Goal: Information Seeking & Learning: Learn about a topic

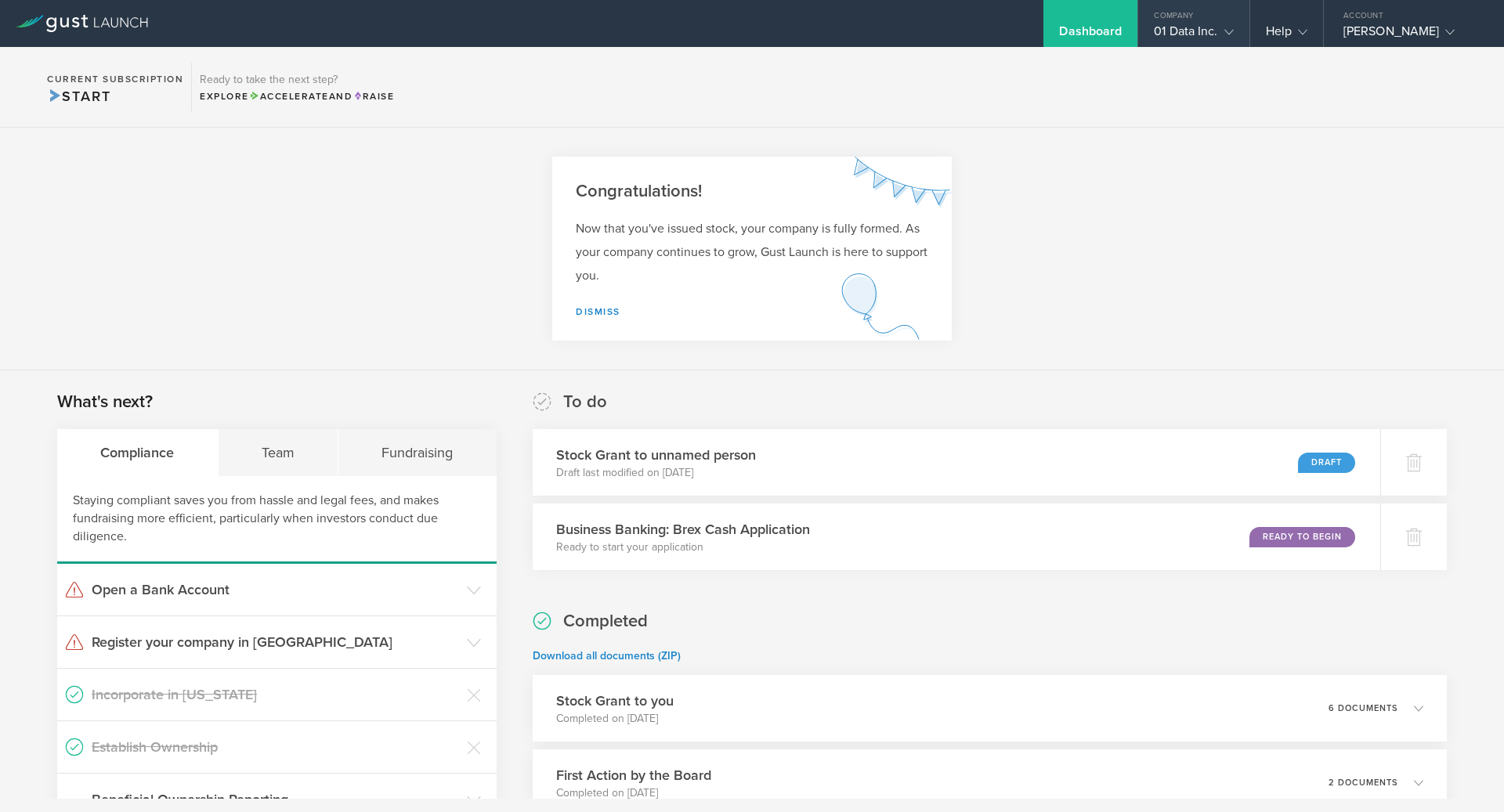
click at [1164, 41] on div "01 Data Inc." at bounding box center [1193, 35] width 79 height 23
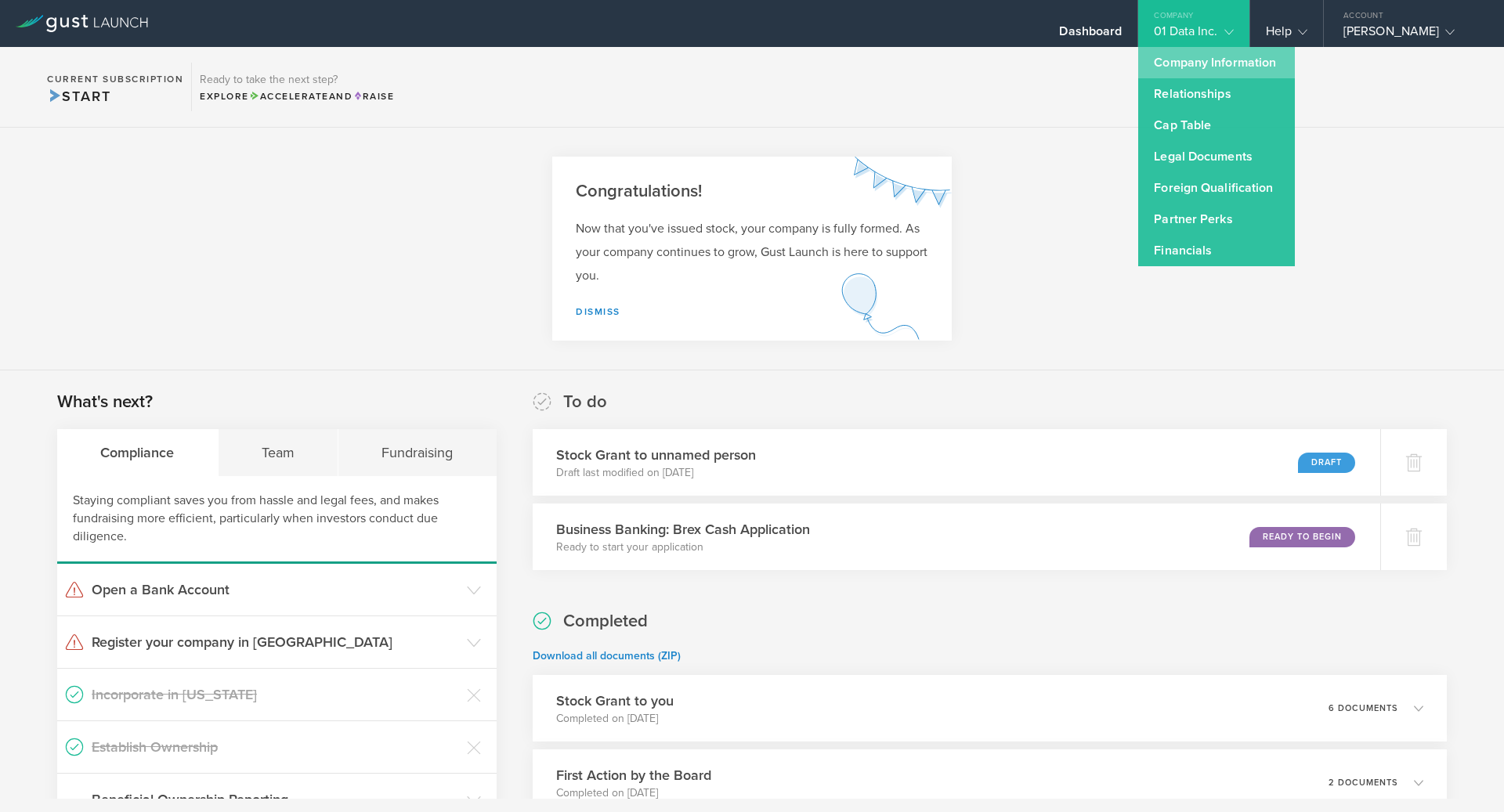
click at [1177, 63] on link "Company Information" at bounding box center [1217, 63] width 156 height 31
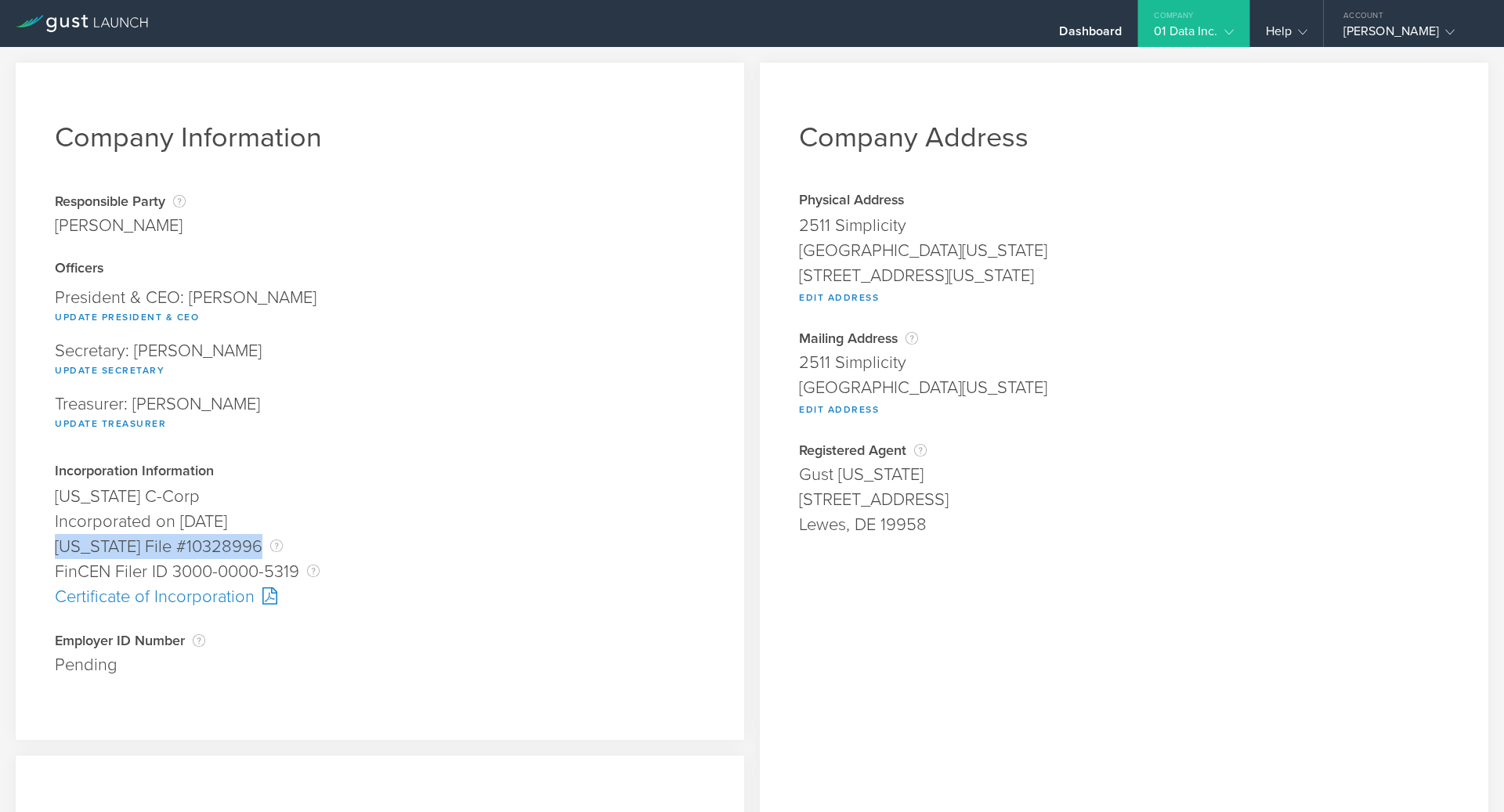
drag, startPoint x: 56, startPoint y: 547, endPoint x: 342, endPoint y: 548, distance: 286.0
click at [342, 548] on div "[US_STATE] File #10328996 The [US_STATE] File Number is issued by the state of …" at bounding box center [379, 547] width 650 height 25
click at [90, 551] on div "[US_STATE] File #10328996 The [US_STATE] File Number is issued by the state of …" at bounding box center [379, 547] width 650 height 25
click at [130, 599] on div "Certificate of Incorporation" at bounding box center [379, 597] width 650 height 25
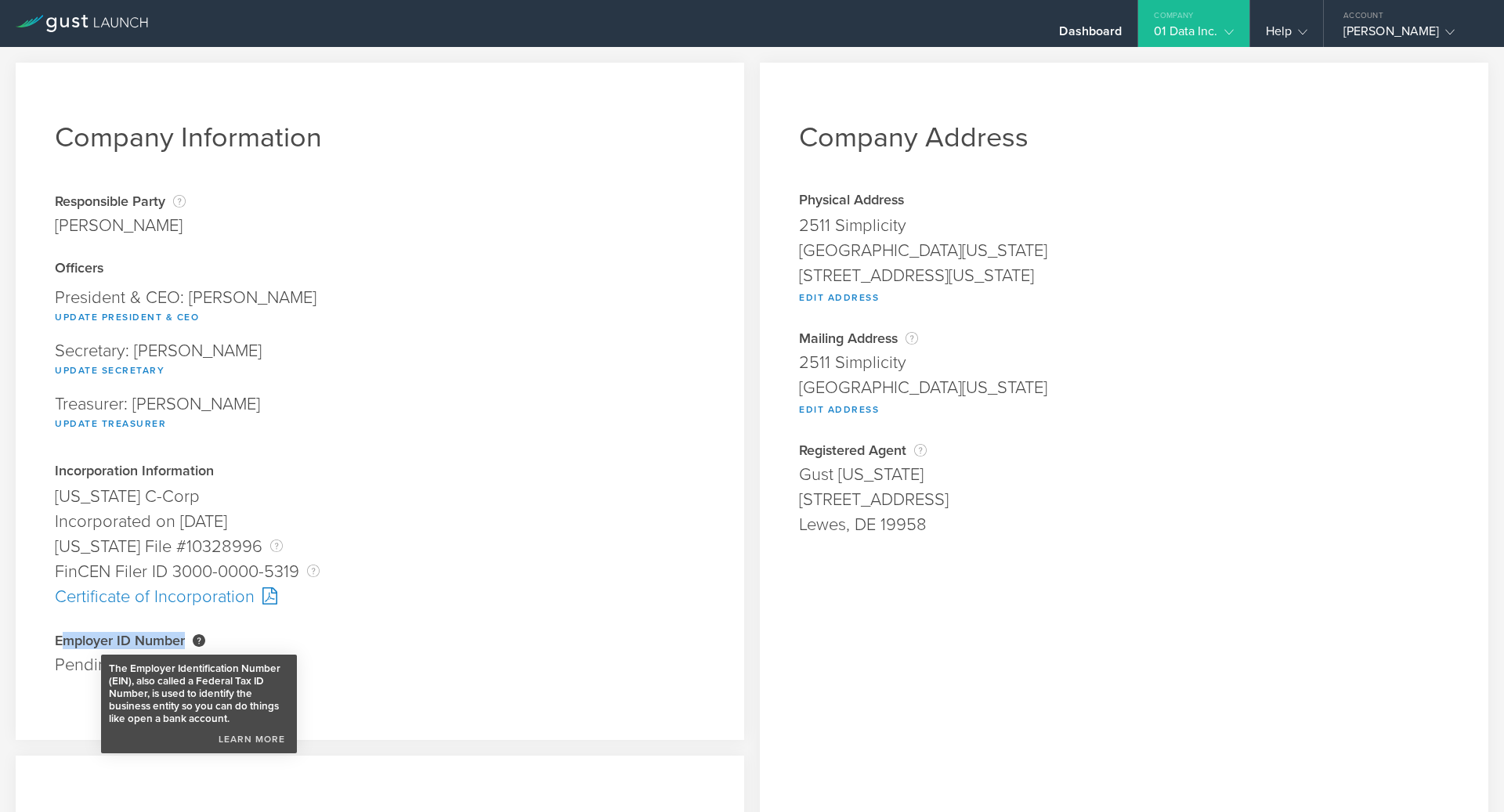
drag, startPoint x: 62, startPoint y: 638, endPoint x: 197, endPoint y: 642, distance: 135.1
click at [198, 642] on div "Employer ID Number The Employer Identification Number (EIN), also called a Fede…" at bounding box center [379, 641] width 650 height 16
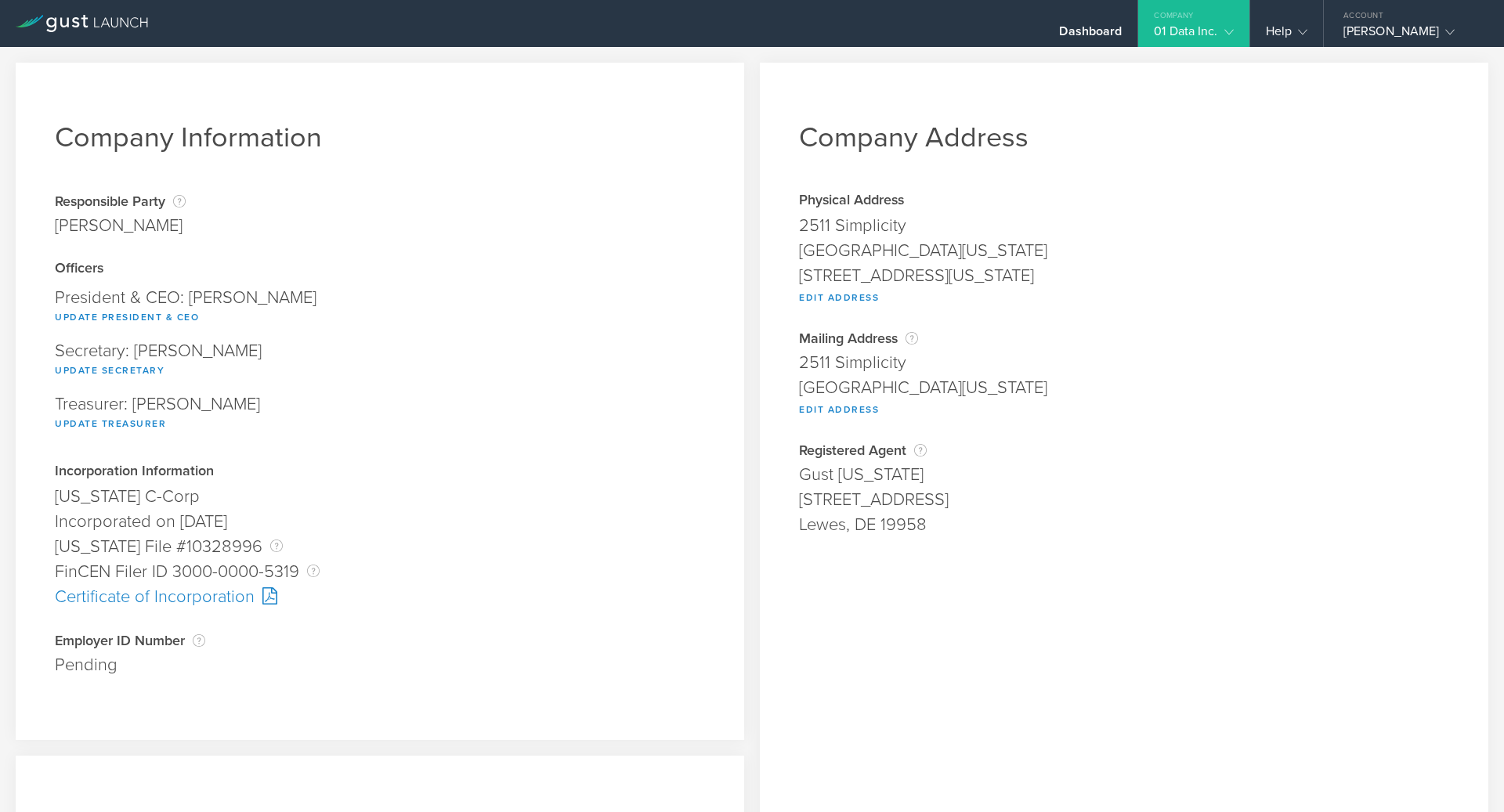
click at [512, 641] on div "Employer ID Number The Employer Identification Number (EIN), also called a Fede…" at bounding box center [379, 641] width 650 height 16
click at [1129, 29] on div "Dashboard" at bounding box center [1091, 23] width 94 height 47
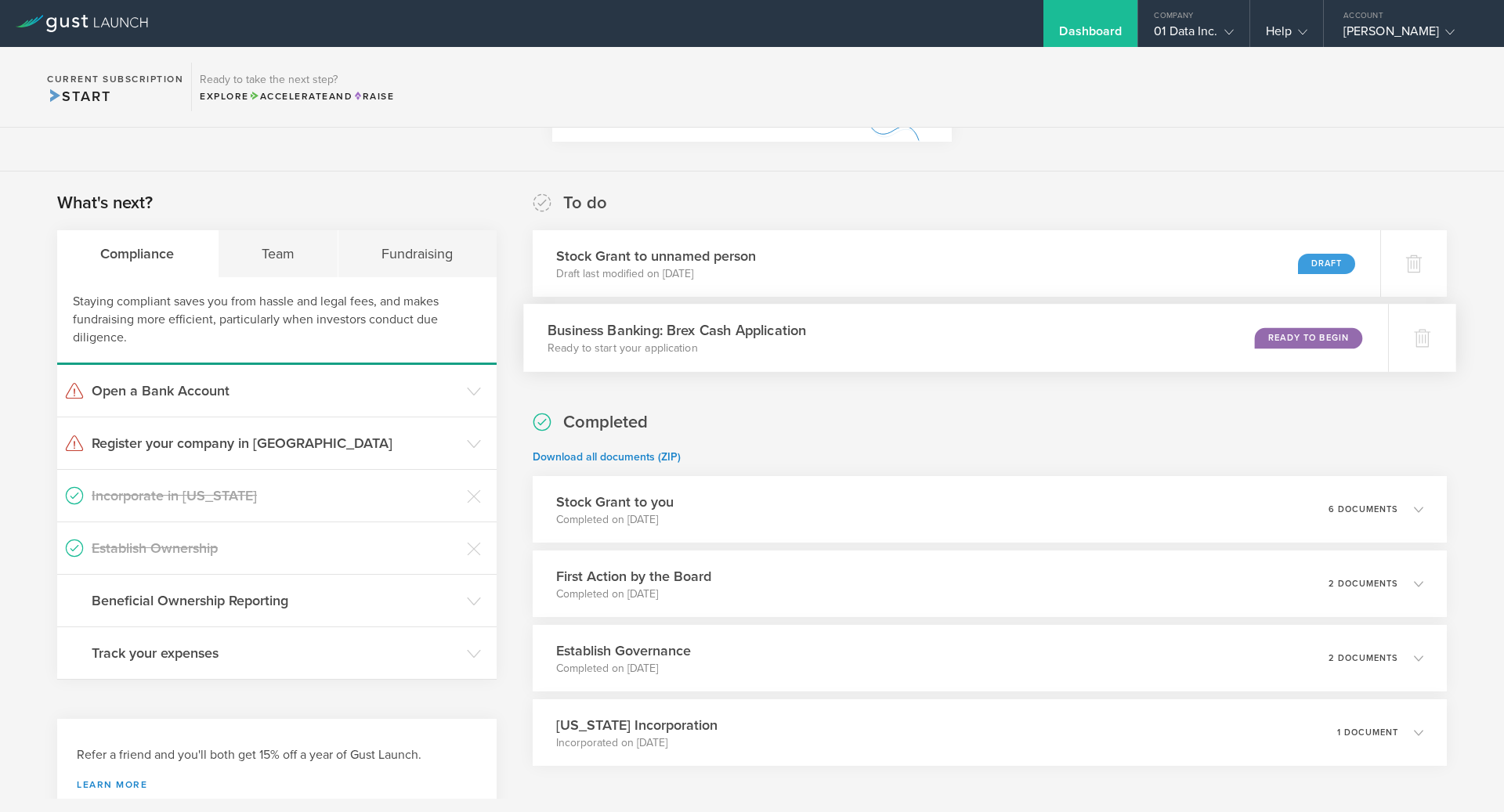
scroll to position [263, 0]
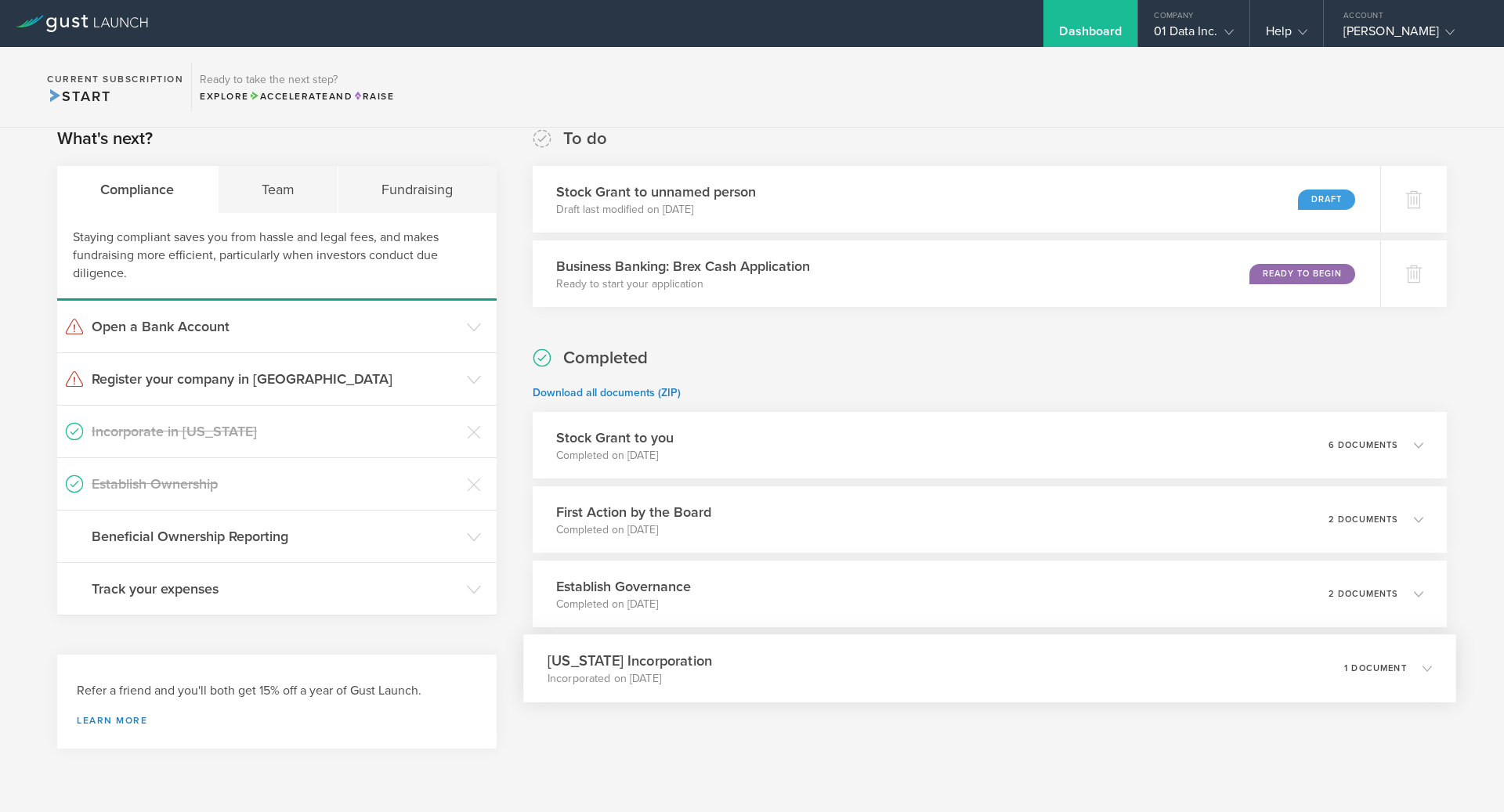
click at [676, 667] on h3 "[US_STATE] Incorporation" at bounding box center [629, 661] width 164 height 21
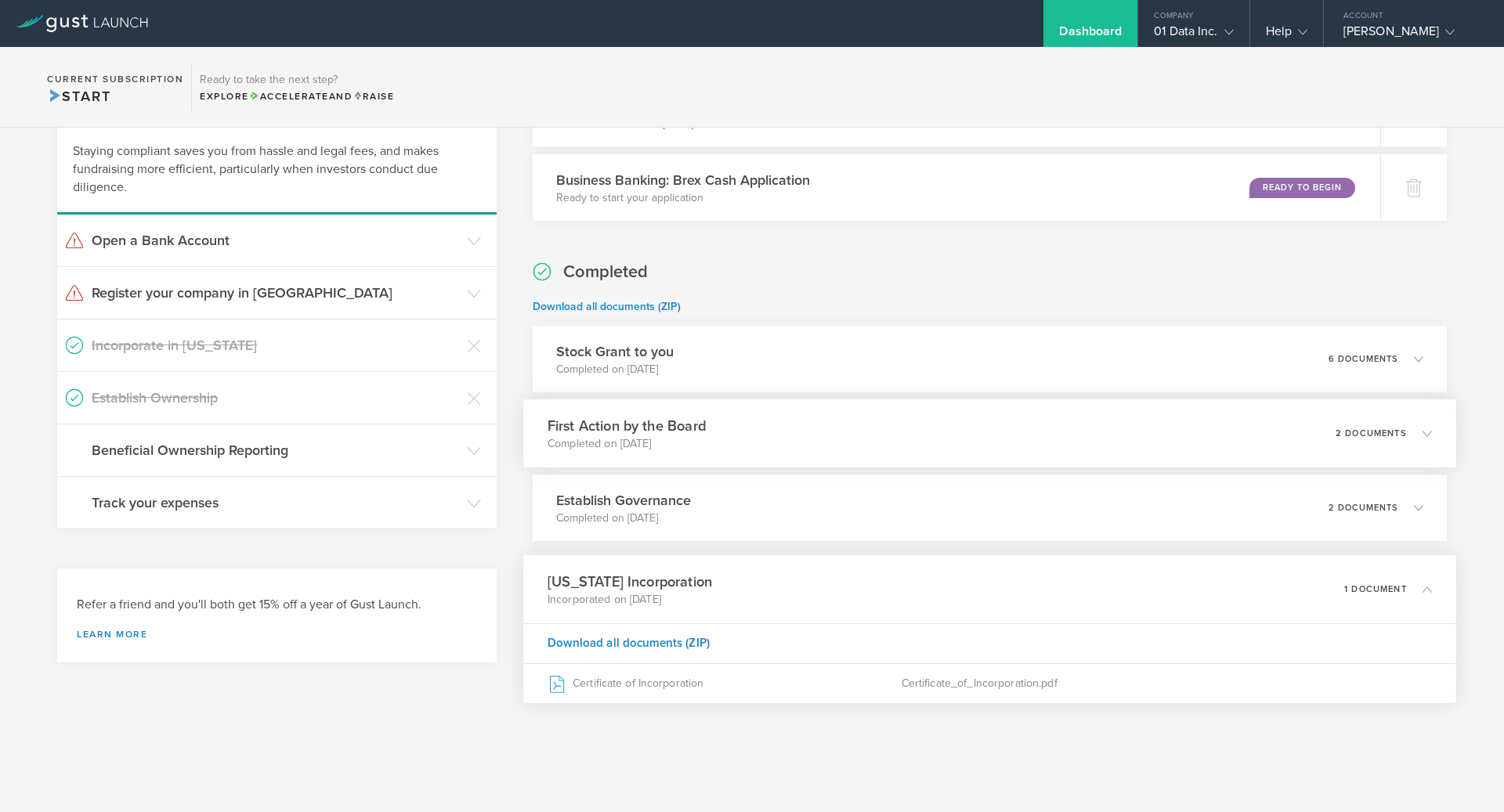
scroll to position [0, 0]
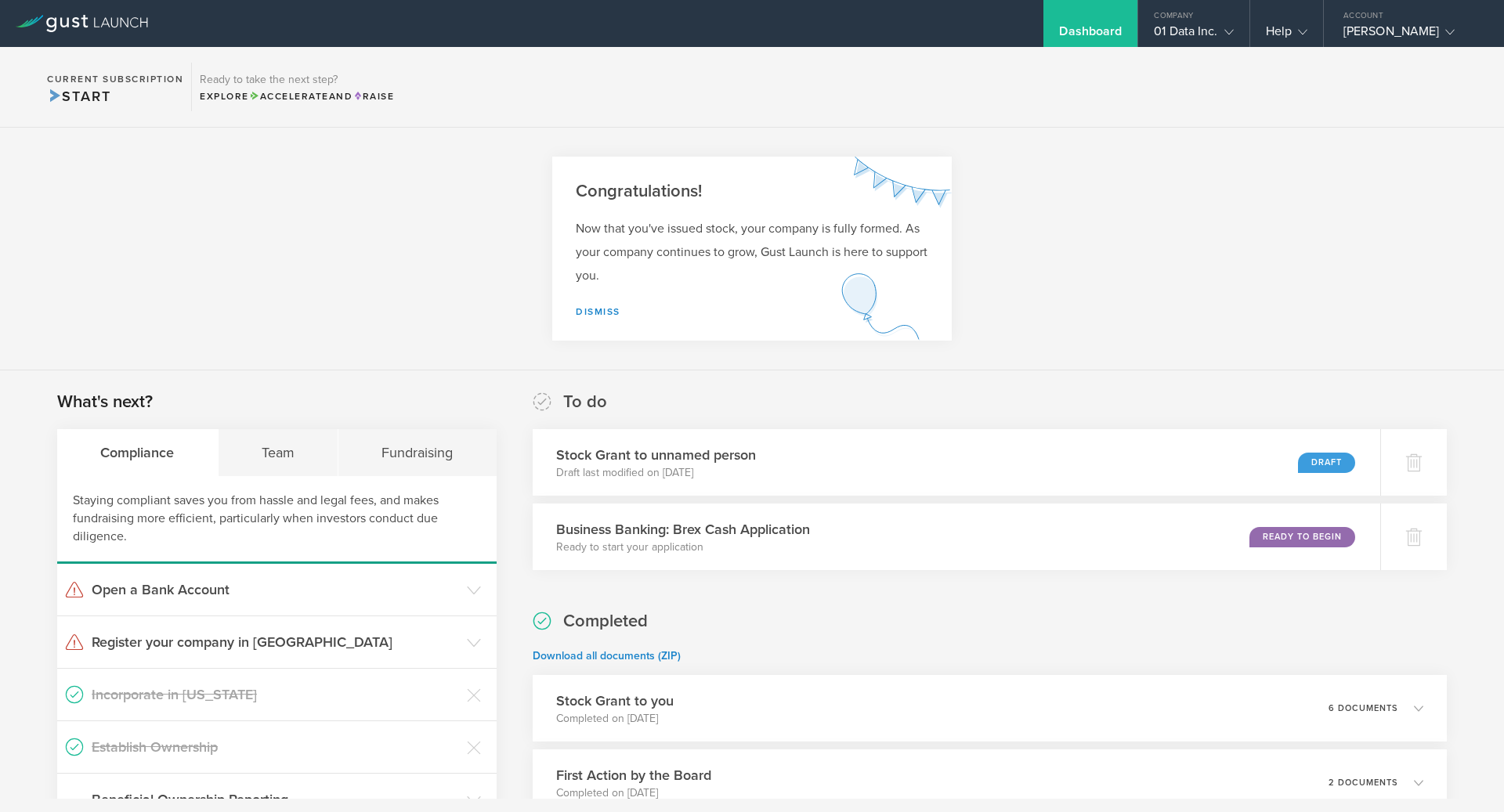
click at [302, 481] on div "Staying compliant saves you from hassle and legal fees, and makes fundraising m…" at bounding box center [278, 520] width 440 height 88
click at [294, 462] on div "Team" at bounding box center [279, 452] width 120 height 47
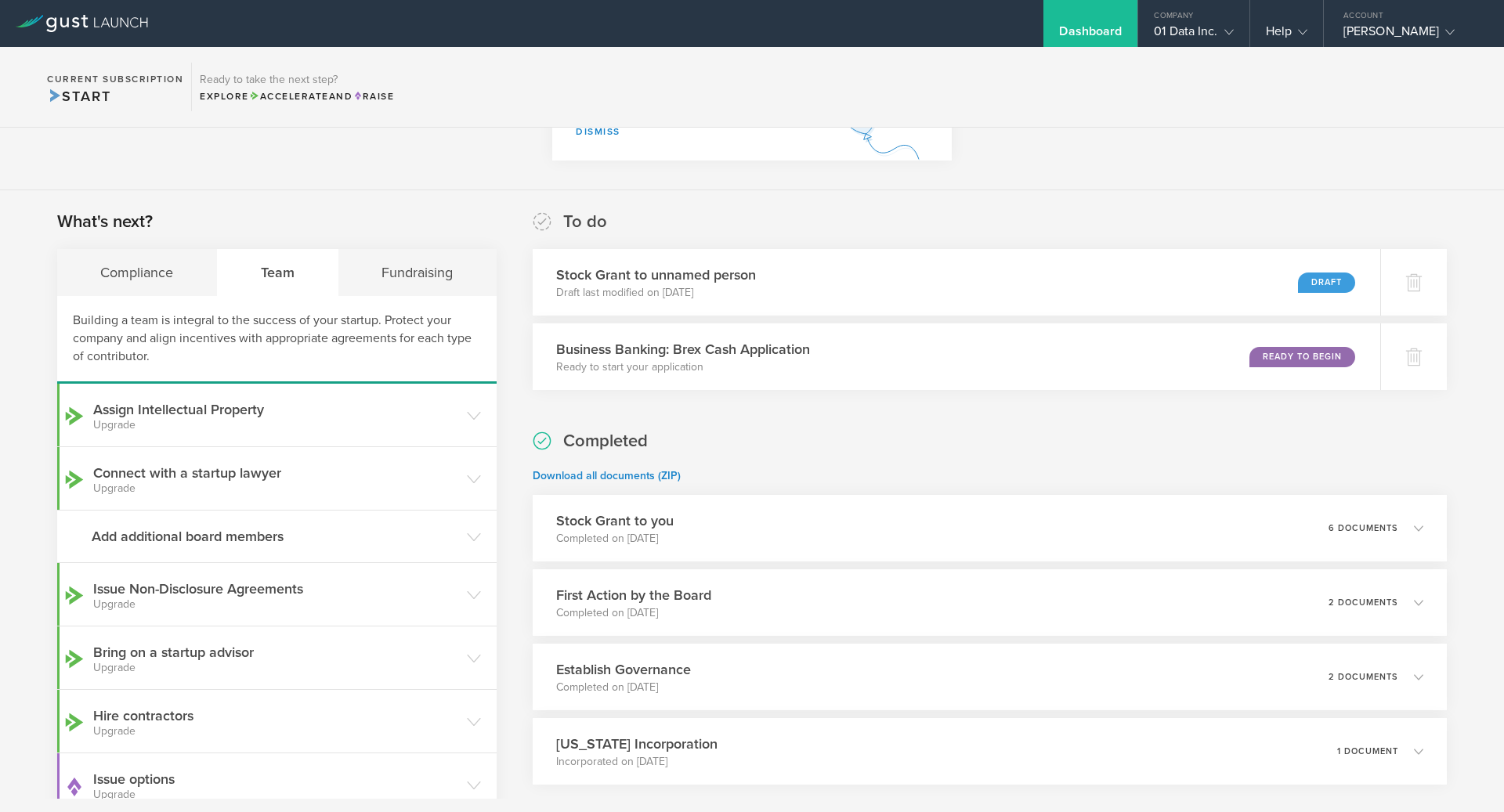
scroll to position [149, 0]
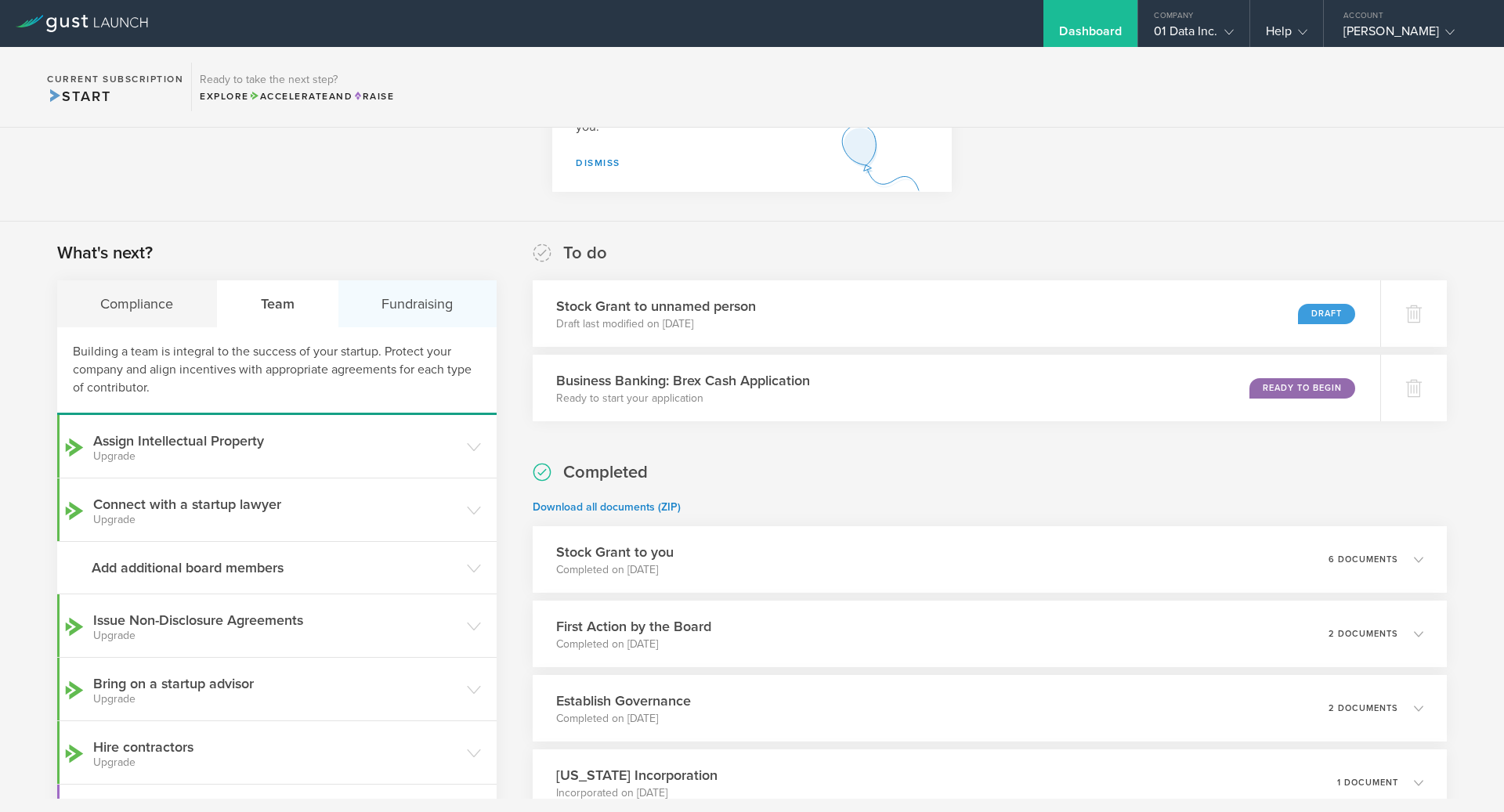
click at [416, 320] on div "Fundraising" at bounding box center [417, 304] width 158 height 47
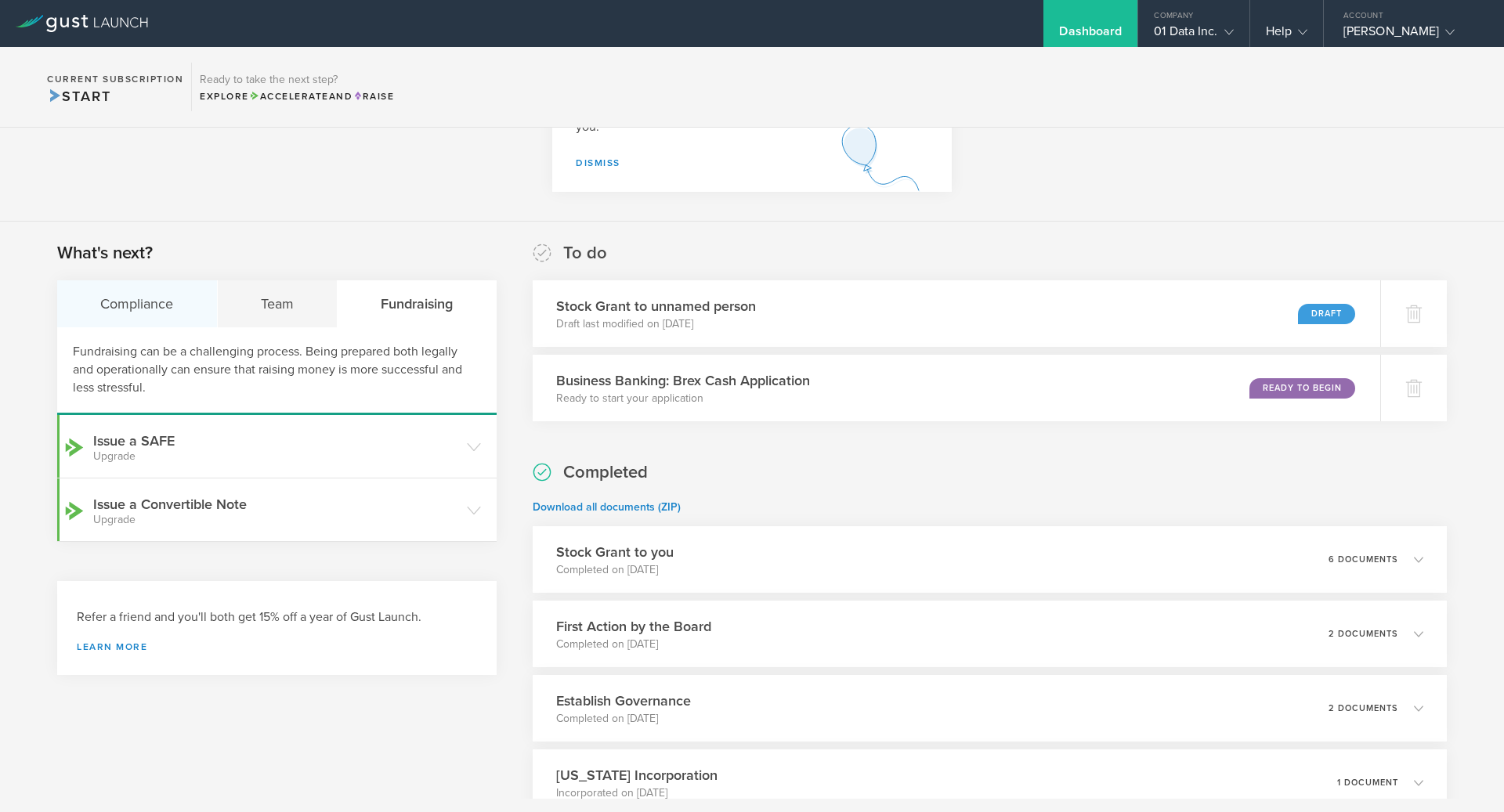
click at [134, 311] on div "Compliance" at bounding box center [138, 304] width 160 height 47
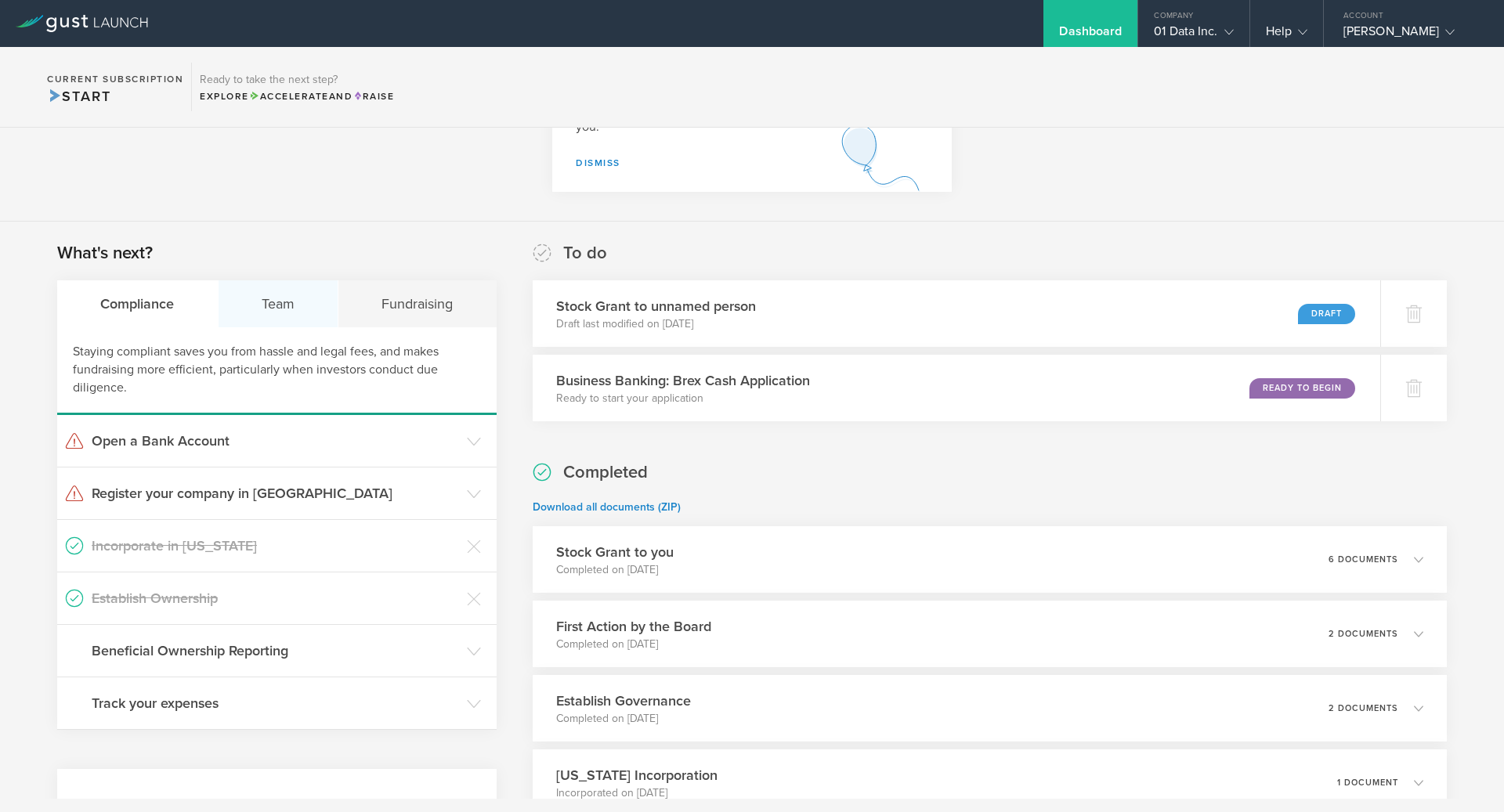
click at [294, 298] on div "Team" at bounding box center [279, 304] width 120 height 47
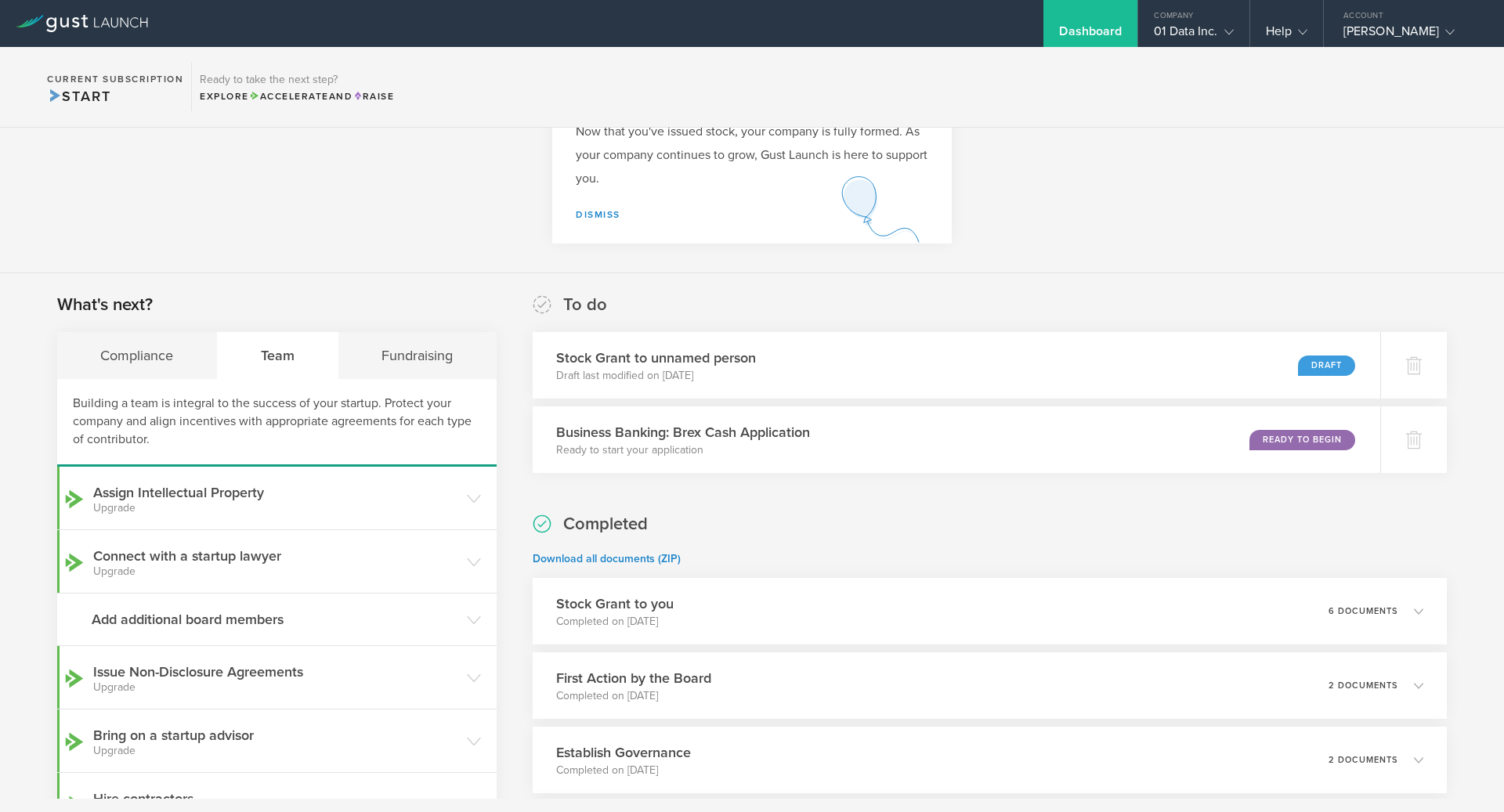
scroll to position [0, 0]
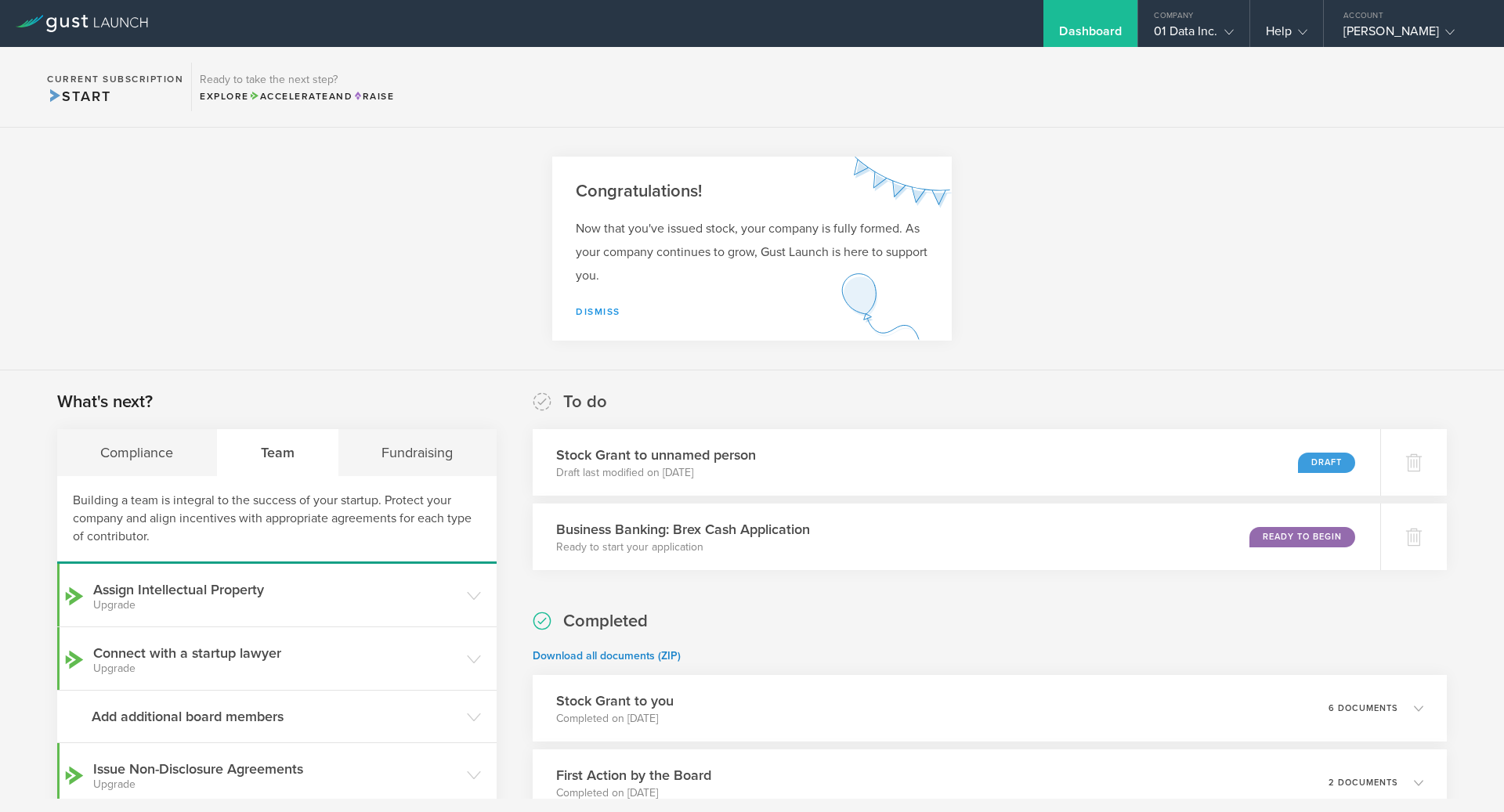
click at [587, 307] on link "Dismiss" at bounding box center [598, 312] width 45 height 11
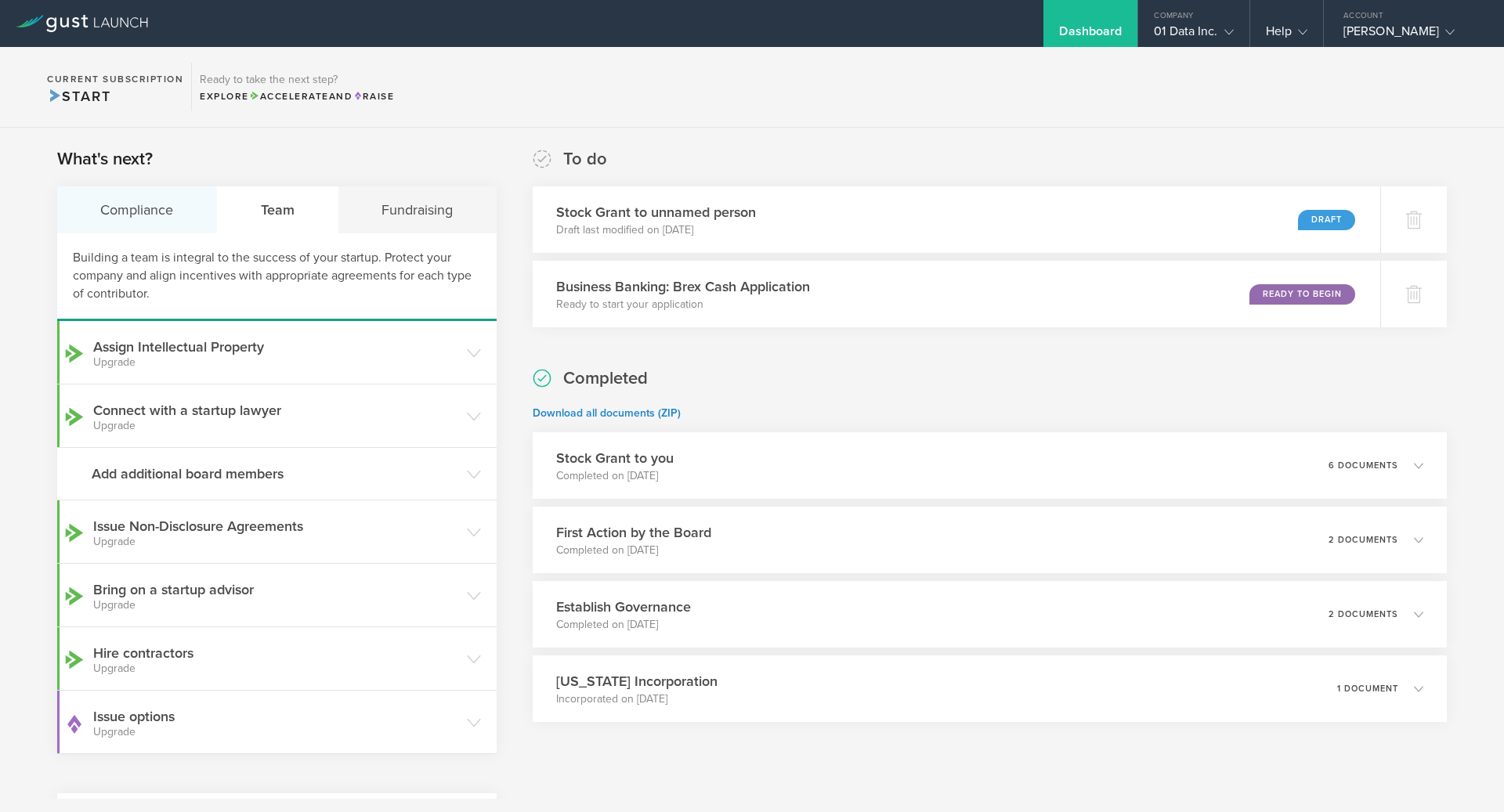
click at [120, 205] on div "Compliance" at bounding box center [138, 210] width 160 height 47
